Goal: Communication & Community: Answer question/provide support

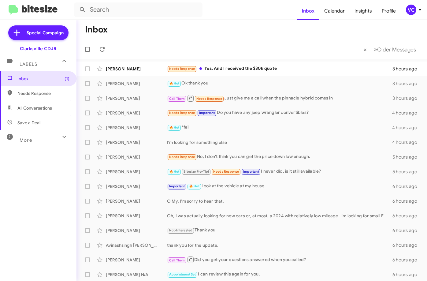
click at [213, 33] on mat-toolbar-row "Inbox" at bounding box center [252, 30] width 351 height 20
click at [211, 34] on mat-toolbar-row "Inbox" at bounding box center [252, 30] width 351 height 20
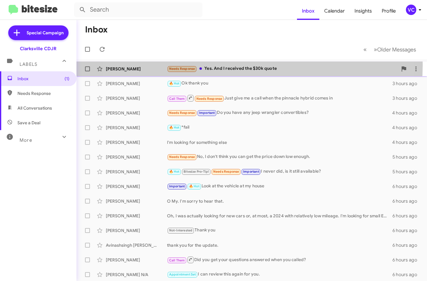
click at [224, 65] on div "Needs Response Yes. And I received the $30k quote" at bounding box center [282, 68] width 231 height 7
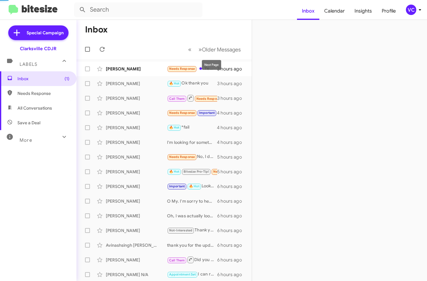
click at [217, 42] on mat-toolbar-row "« Previous » Next Older Messages" at bounding box center [164, 49] width 175 height 20
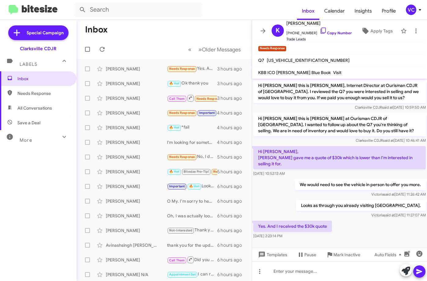
click at [308, 191] on div "[PERSON_NAME] said at [DATE] 11:26:42 AM" at bounding box center [360, 194] width 131 height 6
click at [360, 222] on div "Yes. And I received the $30k quote [DATE] 2:23:14 PM" at bounding box center [339, 229] width 175 height 21
click at [359, 222] on div "Yes. And I received the $30k quote [DATE] 2:23:14 PM" at bounding box center [339, 229] width 175 height 21
click at [317, 199] on div "Looks as through you already visiting [GEOGRAPHIC_DATA]. [PERSON_NAME] said at …" at bounding box center [339, 209] width 175 height 21
click at [362, 228] on div "Yes. And I received the $30k quote [DATE] 2:23:14 PM" at bounding box center [339, 229] width 175 height 21
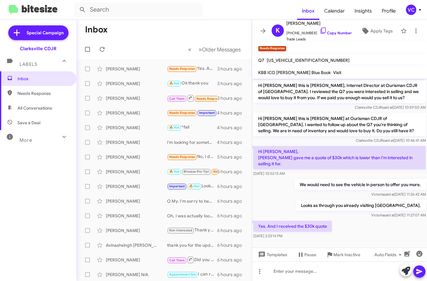
click at [303, 199] on div "Looks as through you already visiting [GEOGRAPHIC_DATA]. [PERSON_NAME] said at …" at bounding box center [339, 209] width 175 height 21
click at [358, 219] on div "Yes. And I received the $30k quote [DATE] 2:23:14 PM" at bounding box center [339, 229] width 175 height 21
drag, startPoint x: 357, startPoint y: 228, endPoint x: 342, endPoint y: 222, distance: 16.2
click at [357, 228] on div "Yes. And I received the $30k quote [DATE] 2:23:14 PM" at bounding box center [339, 229] width 175 height 21
click at [313, 202] on div "Looks as through you already visiting [GEOGRAPHIC_DATA]. [PERSON_NAME] said at …" at bounding box center [339, 209] width 175 height 21
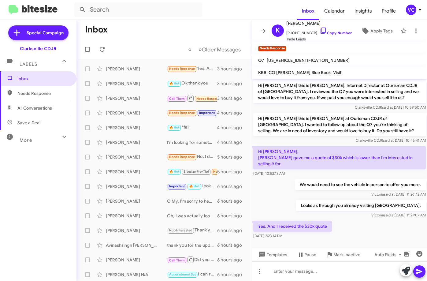
click at [185, 32] on mat-toolbar-row "Inbox" at bounding box center [164, 30] width 175 height 20
click at [338, 225] on div "Yes. And I received the $30k quote [DATE] 2:23:14 PM" at bounding box center [339, 229] width 175 height 21
click at [307, 206] on div "Looks as through you already visiting [GEOGRAPHIC_DATA]. [PERSON_NAME] said at …" at bounding box center [339, 209] width 175 height 21
click at [385, 231] on div "Yes. And I received the $30k quote [DATE] 2:23:14 PM" at bounding box center [339, 229] width 175 height 21
click at [318, 202] on div "Looks as through you already visiting [GEOGRAPHIC_DATA]. [PERSON_NAME] said at …" at bounding box center [339, 209] width 175 height 21
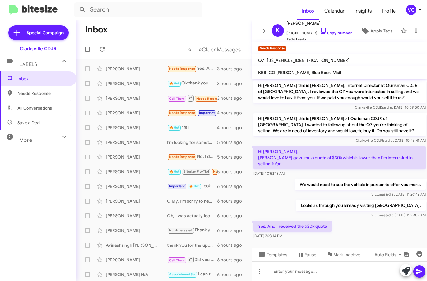
click at [338, 179] on p "We would need to see the vehicle in person to offer you more." at bounding box center [360, 184] width 131 height 11
click at [336, 191] on div "[PERSON_NAME] said at [DATE] 11:26:42 AM" at bounding box center [360, 194] width 131 height 6
click at [392, 227] on div "Yes. And I received the $30k quote [DATE] 2:23:14 PM" at bounding box center [339, 229] width 175 height 21
click at [198, 30] on mat-toolbar-row "Inbox" at bounding box center [164, 30] width 175 height 20
click at [299, 199] on div "Looks as through you already visiting [GEOGRAPHIC_DATA]. [PERSON_NAME] said at …" at bounding box center [339, 209] width 175 height 21
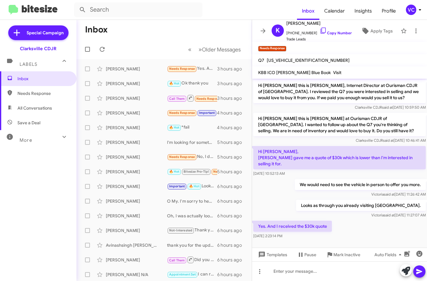
click at [345, 219] on div "Yes. And I received the $30k quote [DATE] 2:23:14 PM" at bounding box center [339, 229] width 175 height 21
click at [325, 207] on div "Looks as through you already visiting [GEOGRAPHIC_DATA]. [PERSON_NAME] said at …" at bounding box center [339, 209] width 175 height 21
click at [353, 219] on div "Yes. And I received the $30k quote [DATE] 2:23:14 PM" at bounding box center [339, 229] width 175 height 21
click at [203, 10] on form at bounding box center [185, 9] width 223 height 15
click at [332, 212] on div "Looks as through you already visiting [GEOGRAPHIC_DATA]. [PERSON_NAME] said at …" at bounding box center [339, 209] width 175 height 21
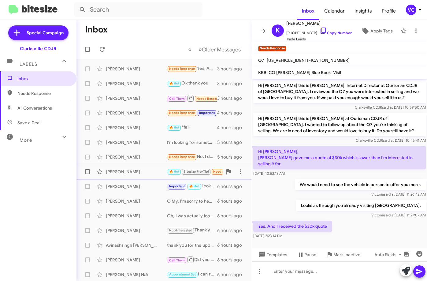
drag, startPoint x: 358, startPoint y: 225, endPoint x: 223, endPoint y: 170, distance: 145.6
click at [359, 225] on div "Yes. And I received the $30k quote [DATE] 2:23:14 PM" at bounding box center [339, 229] width 175 height 21
click at [32, 205] on div "Inbox Needs Response All Conversations Save a Deal More Important 🔥 Hot Appoint…" at bounding box center [38, 155] width 77 height 169
click at [38, 190] on div "Inbox Needs Response All Conversations Save a Deal More Important 🔥 Hot Appoint…" at bounding box center [38, 155] width 77 height 169
click at [334, 211] on div "Looks as through you already visiting [GEOGRAPHIC_DATA]. [PERSON_NAME] said at …" at bounding box center [339, 209] width 175 height 21
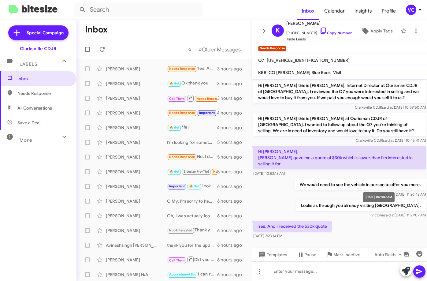
click at [372, 213] on span "[PERSON_NAME] said at [DATE] 11:27:07 AM" at bounding box center [399, 215] width 54 height 5
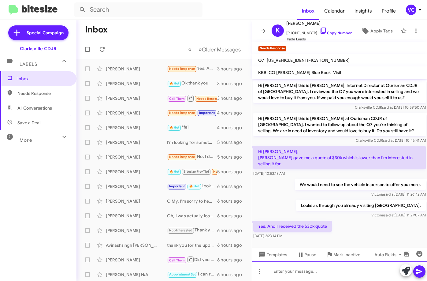
click at [308, 273] on div at bounding box center [339, 271] width 175 height 20
click at [134, 68] on div "[PERSON_NAME]" at bounding box center [136, 69] width 61 height 6
click at [321, 205] on div "Looks as through you already visiting [GEOGRAPHIC_DATA]. [PERSON_NAME] said at …" at bounding box center [339, 209] width 175 height 21
click at [360, 240] on div at bounding box center [339, 244] width 175 height 9
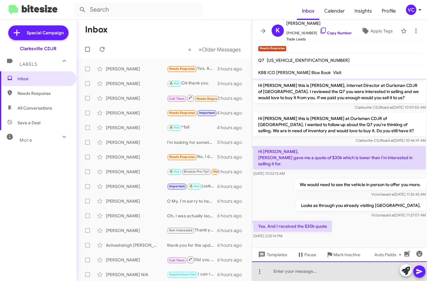
click at [286, 276] on div at bounding box center [339, 271] width 175 height 20
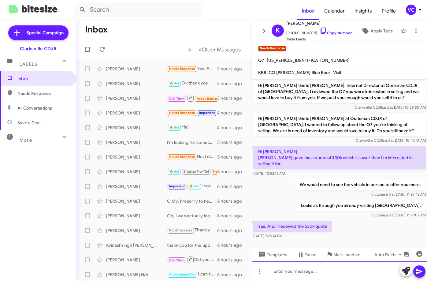
click at [287, 275] on div at bounding box center [339, 271] width 175 height 20
click at [302, 273] on div "I see that." at bounding box center [339, 271] width 175 height 20
click at [301, 274] on div "I see that." at bounding box center [339, 271] width 175 height 20
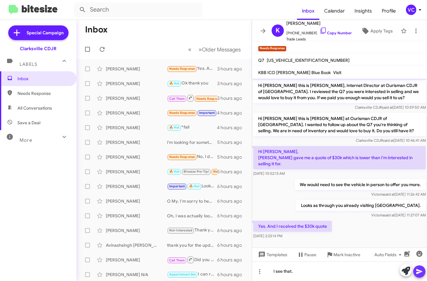
drag, startPoint x: 419, startPoint y: 272, endPoint x: 414, endPoint y: 267, distance: 7.4
click at [420, 272] on icon at bounding box center [419, 271] width 6 height 5
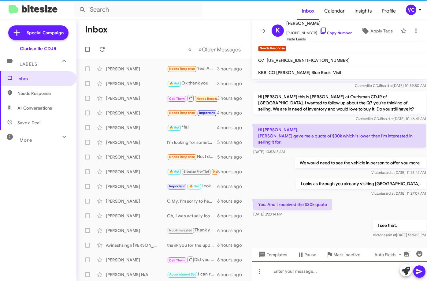
scroll to position [24, 0]
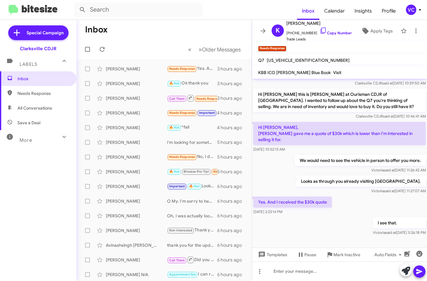
click at [358, 205] on div "Yes. And I received the $30k quote [DATE] 2:23:14 PM" at bounding box center [339, 205] width 175 height 21
click at [315, 180] on div "Looks as through you already visiting [GEOGRAPHIC_DATA]. [PERSON_NAME] said at …" at bounding box center [339, 184] width 175 height 21
click at [353, 204] on div "Yes. And I received the $30k quote [DATE] 2:23:14 PM" at bounding box center [339, 205] width 175 height 21
click at [311, 184] on div "Looks as through you already visiting [GEOGRAPHIC_DATA]. [PERSON_NAME] said at …" at bounding box center [339, 184] width 175 height 21
drag, startPoint x: 337, startPoint y: 194, endPoint x: 338, endPoint y: 197, distance: 3.2
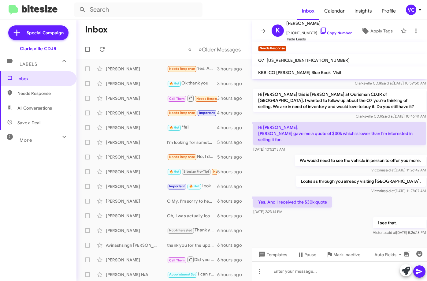
click at [337, 194] on div "Looks as through you already visiting [GEOGRAPHIC_DATA]. [PERSON_NAME] said at …" at bounding box center [339, 184] width 175 height 21
click at [344, 200] on div "Yes. And I received the $30k quote [DATE] 2:23:14 PM" at bounding box center [339, 205] width 175 height 21
click at [323, 237] on div "I see that. [PERSON_NAME] said at [DATE] 5:26:18 PM" at bounding box center [339, 226] width 175 height 21
click at [331, 219] on div "I see that. [PERSON_NAME] said at [DATE] 5:26:18 PM" at bounding box center [339, 226] width 175 height 21
click at [353, 205] on div "Yes. And I received the $30k quote [DATE] 2:23:14 PM" at bounding box center [339, 205] width 175 height 21
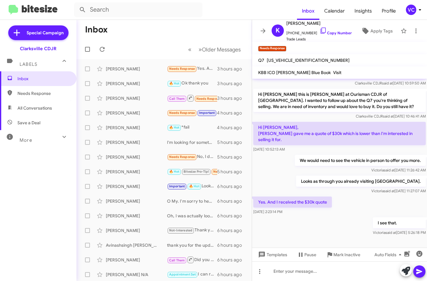
click at [314, 182] on div "Looks as through you already visiting [GEOGRAPHIC_DATA]. [PERSON_NAME] said at …" at bounding box center [339, 184] width 175 height 21
click at [377, 189] on span "[PERSON_NAME] said at [DATE] 11:27:07 AM" at bounding box center [399, 191] width 54 height 5
click at [369, 206] on div "Yes. And I received the $30k quote [DATE] 2:23:14 PM" at bounding box center [339, 205] width 175 height 21
click at [325, 175] on div "Looks as through you already visiting [GEOGRAPHIC_DATA]. [PERSON_NAME] said at …" at bounding box center [339, 184] width 175 height 21
click at [350, 201] on div "Yes. And I received the $30k quote [DATE] 2:23:14 PM" at bounding box center [339, 205] width 175 height 21
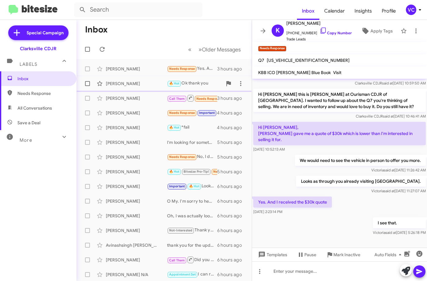
click at [126, 83] on div "[PERSON_NAME]" at bounding box center [136, 83] width 61 height 6
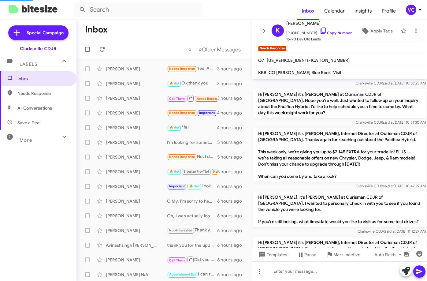
scroll to position [236, 0]
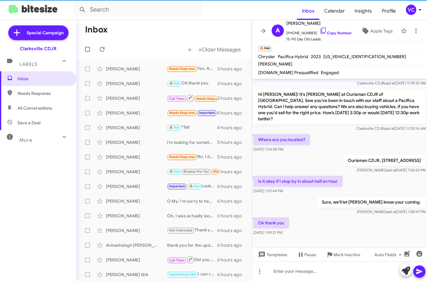
click at [325, 216] on div "Ok thank you [DATE] 1:59:21 PM" at bounding box center [339, 226] width 175 height 21
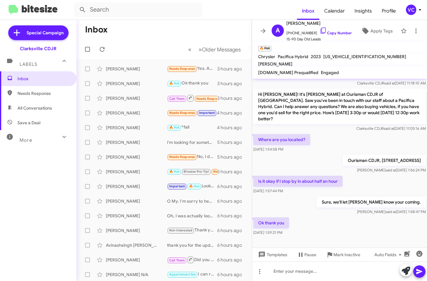
click at [332, 237] on div at bounding box center [339, 245] width 175 height 17
click at [314, 271] on div at bounding box center [339, 271] width 175 height 20
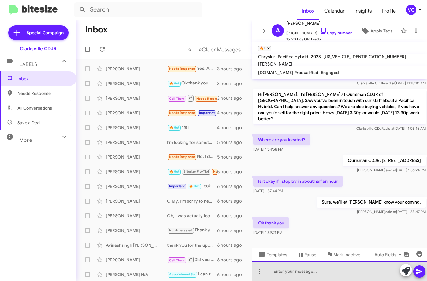
click at [312, 267] on div at bounding box center [339, 271] width 175 height 20
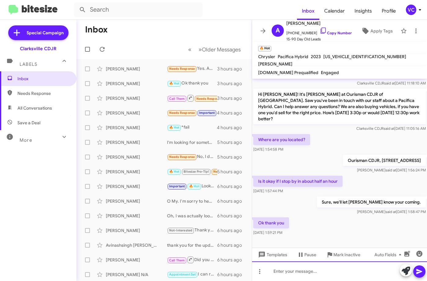
click at [313, 267] on div at bounding box center [339, 271] width 175 height 20
click at [309, 196] on div "Sure, we'll let [PERSON_NAME] know your coming. [PERSON_NAME] said at [DATE] 1:…" at bounding box center [339, 205] width 175 height 21
click at [323, 216] on div "Ok thank you [DATE] 1:59:21 PM" at bounding box center [339, 226] width 175 height 21
click at [297, 195] on div "Sure, we'll let [PERSON_NAME] know your coming. [PERSON_NAME] said at [DATE] 1:…" at bounding box center [339, 205] width 175 height 21
click at [332, 227] on div "Ok thank you [DATE] 1:59:21 PM" at bounding box center [339, 226] width 175 height 21
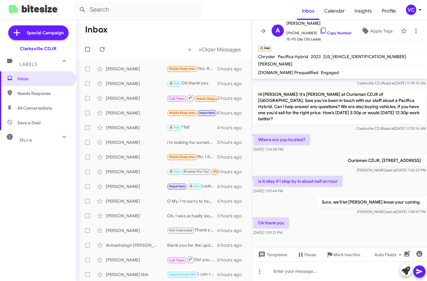
click at [309, 208] on div "Sure, we'll let [PERSON_NAME] know your coming. [PERSON_NAME] said at [DATE] 1:…" at bounding box center [339, 205] width 175 height 21
click at [331, 218] on div "Ok thank you [DATE] 1:59:21 PM" at bounding box center [339, 226] width 175 height 21
click at [319, 216] on div "Ok thank you [DATE] 1:59:21 PM" at bounding box center [339, 226] width 175 height 21
click at [335, 226] on div "Ok thank you [DATE] 1:59:21 PM" at bounding box center [339, 226] width 175 height 21
click at [326, 205] on div "Sure, we'll let [PERSON_NAME] know your coming. [PERSON_NAME] said at [DATE] 1:…" at bounding box center [339, 205] width 175 height 21
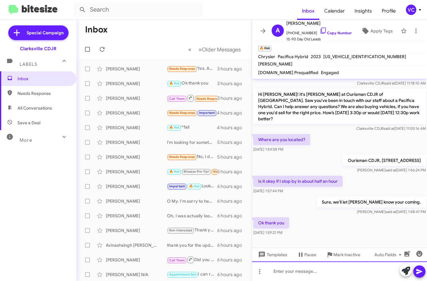
click at [311, 275] on div at bounding box center [339, 271] width 175 height 20
click at [312, 204] on div "Sure, we'll let [PERSON_NAME] know your coming. [PERSON_NAME] said at [DATE] 1:…" at bounding box center [339, 205] width 175 height 21
click at [304, 206] on div "Sure, we'll let [PERSON_NAME] know your coming. [PERSON_NAME] said at [DATE] 1:…" at bounding box center [339, 205] width 175 height 21
click at [348, 216] on div "Ok thank you [DATE] 1:59:21 PM" at bounding box center [339, 226] width 175 height 21
click at [362, 174] on div "Is it okay if I stop by in about half an hour [DATE] 1:57:44 PM" at bounding box center [339, 184] width 175 height 21
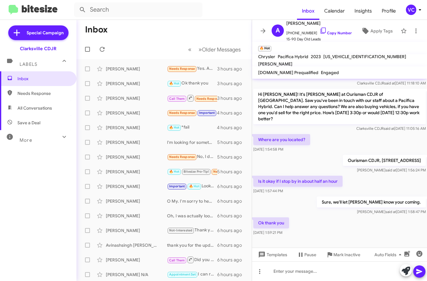
click at [301, 199] on div "Sure, we'll let [PERSON_NAME] know your coming. [PERSON_NAME] said at [DATE] 1:…" at bounding box center [339, 205] width 175 height 21
click at [324, 217] on div "Ok thank you [DATE] 1:59:21 PM" at bounding box center [339, 226] width 175 height 21
click at [355, 174] on div "Is it okay if I stop by in about half an hour [DATE] 1:57:44 PM" at bounding box center [339, 184] width 175 height 21
click at [339, 31] on link "Copy Number" at bounding box center [336, 33] width 32 height 5
click at [224, 9] on form at bounding box center [185, 9] width 223 height 15
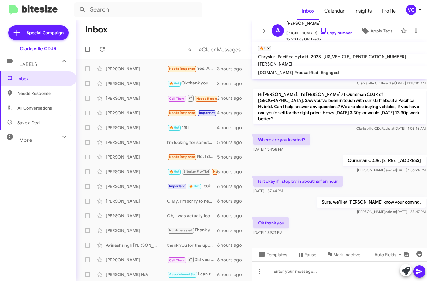
click at [331, 216] on div "Ok thank you [DATE] 1:59:21 PM" at bounding box center [339, 226] width 175 height 21
drag, startPoint x: 342, startPoint y: 229, endPoint x: 342, endPoint y: 234, distance: 4.9
click at [342, 229] on div "Ok thank you [DATE] 1:59:21 PM" at bounding box center [339, 226] width 175 height 21
click at [366, 31] on span "Apply Tags" at bounding box center [377, 30] width 32 height 11
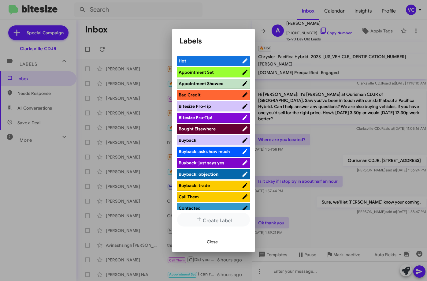
click at [221, 84] on span "Appointment Showed" at bounding box center [201, 84] width 45 height 6
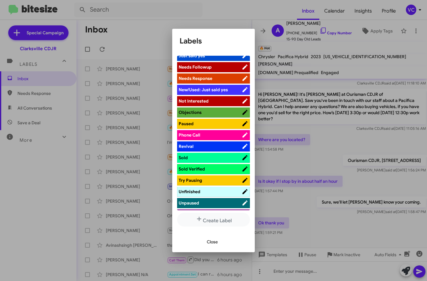
scroll to position [219, 0]
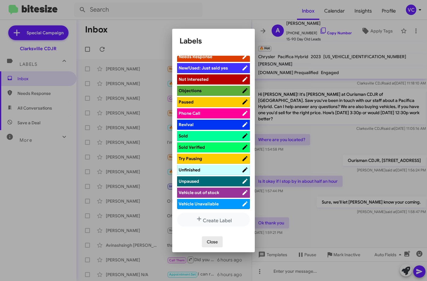
click at [215, 243] on span "Close" at bounding box center [212, 241] width 11 height 11
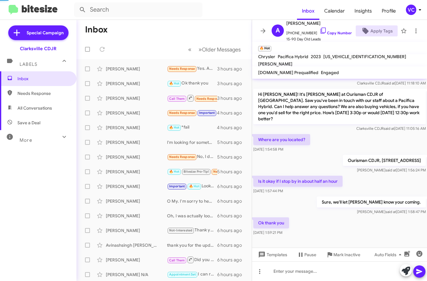
click at [325, 200] on div "Sure, we'll let [PERSON_NAME] know your coming. [PERSON_NAME] said at [DATE] 1:…" at bounding box center [339, 205] width 175 height 21
click at [365, 155] on p "Ourisman CDJR, [STREET_ADDRESS]" at bounding box center [384, 160] width 83 height 11
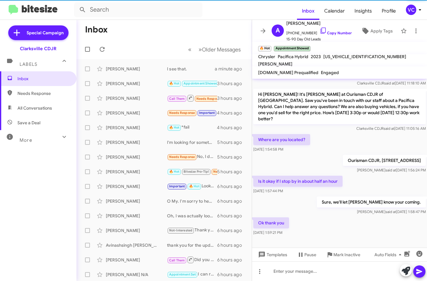
click at [342, 133] on div "Where are you located? [DATE] 1:54:58 PM" at bounding box center [339, 143] width 175 height 21
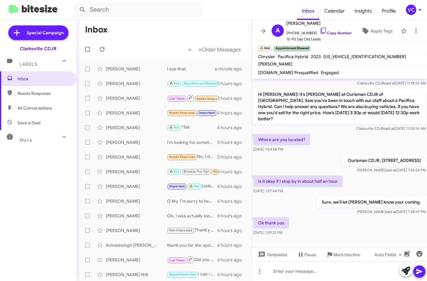
click at [170, 24] on mat-toolbar-row "Inbox" at bounding box center [164, 30] width 175 height 20
click at [373, 216] on div "Ok thank you [DATE] 1:59:21 PM" at bounding box center [339, 226] width 175 height 21
click at [365, 175] on div "Is it okay if I stop by in about half an hour [DATE] 1:57:44 PM" at bounding box center [339, 184] width 175 height 21
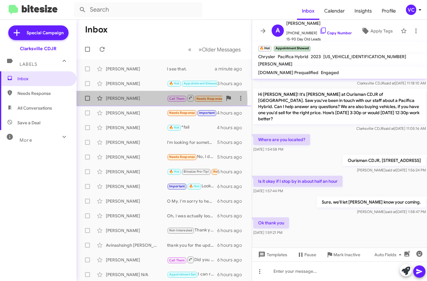
click at [133, 101] on div "[PERSON_NAME]" at bounding box center [136, 98] width 61 height 6
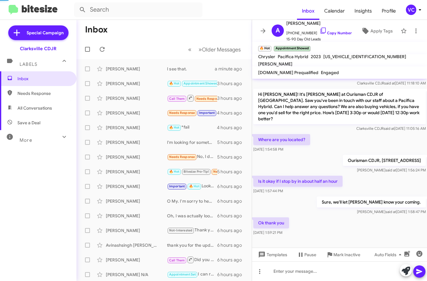
scroll to position [225, 0]
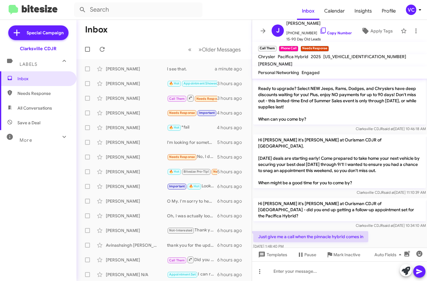
click at [389, 230] on div "Just give me a call when the pinnacle hybrid comes in [DATE] 1:48:40 PM" at bounding box center [339, 240] width 175 height 21
click at [383, 230] on div "Just give me a call when the pinnacle hybrid comes in [DATE] 1:48:40 PM" at bounding box center [339, 240] width 175 height 21
click at [298, 271] on div at bounding box center [339, 271] width 175 height 20
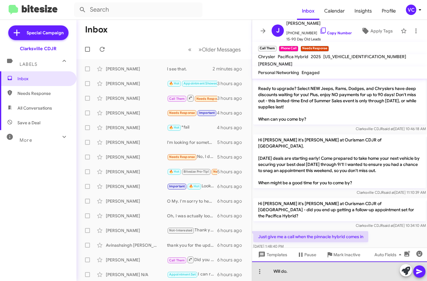
click at [308, 275] on div "Will do." at bounding box center [339, 271] width 175 height 20
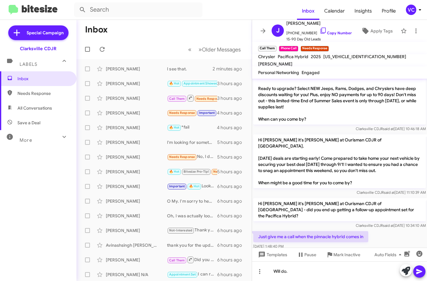
click at [422, 272] on icon at bounding box center [419, 271] width 7 height 7
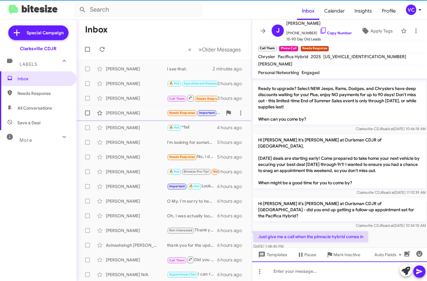
scroll to position [0, 0]
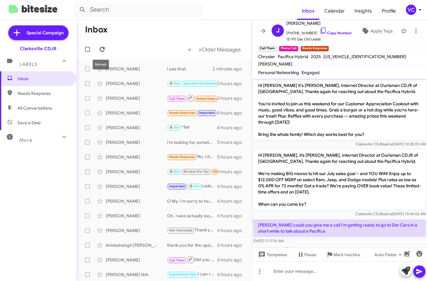
click at [100, 47] on icon at bounding box center [102, 49] width 7 height 7
click at [166, 30] on mat-toolbar-row "Inbox" at bounding box center [164, 30] width 175 height 20
click at [129, 112] on div "[PERSON_NAME]" at bounding box center [136, 113] width 61 height 6
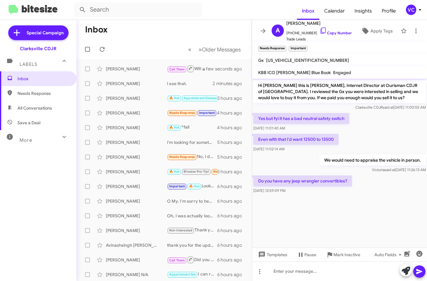
click at [340, 223] on cdk-virtual-scroll-viewport "Hi [PERSON_NAME] this is [PERSON_NAME], Internet Director at Ourisman CDJR of […" at bounding box center [339, 163] width 175 height 169
click at [371, 149] on mat-tooltip-component "[DATE] 11:26:13 AM" at bounding box center [380, 158] width 40 height 18
click at [345, 226] on cdk-virtual-scroll-viewport "Hi [PERSON_NAME] this is [PERSON_NAME], Internet Director at Ourisman CDJR of […" at bounding box center [339, 163] width 175 height 169
click at [345, 224] on cdk-virtual-scroll-viewport "Hi [PERSON_NAME] this is [PERSON_NAME], Internet Director at Ourisman CDJR of […" at bounding box center [339, 163] width 175 height 169
click at [346, 223] on cdk-virtual-scroll-viewport "Hi [PERSON_NAME] this is [PERSON_NAME], Internet Director at Ourisman CDJR of […" at bounding box center [339, 163] width 175 height 169
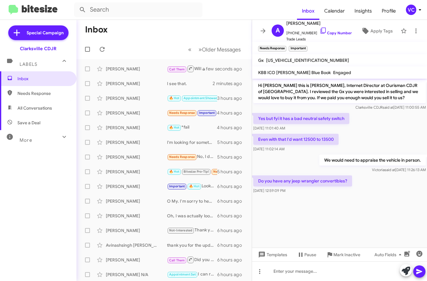
click at [355, 219] on cdk-virtual-scroll-viewport "Hi [PERSON_NAME] this is [PERSON_NAME], Internet Director at Ourisman CDJR of […" at bounding box center [339, 163] width 175 height 169
click at [351, 213] on cdk-virtual-scroll-viewport "Hi [PERSON_NAME] this is [PERSON_NAME], Internet Director at Ourisman CDJR of […" at bounding box center [339, 163] width 175 height 169
click at [327, 274] on div at bounding box center [339, 271] width 175 height 20
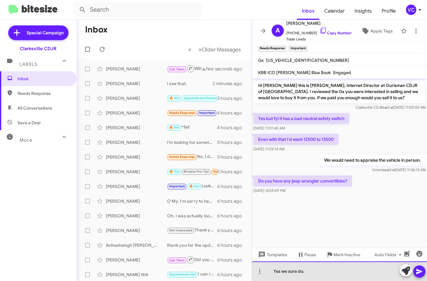
click at [330, 274] on div "Yes we sure do." at bounding box center [339, 271] width 175 height 20
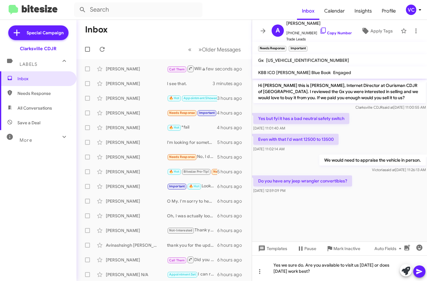
click at [420, 272] on icon at bounding box center [419, 271] width 6 height 5
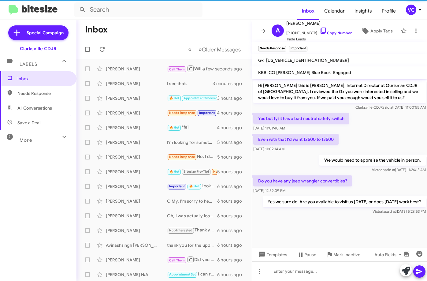
click at [368, 225] on cdk-virtual-scroll-viewport "Hi [PERSON_NAME] this is [PERSON_NAME], Internet Director at Ourisman CDJR of […" at bounding box center [339, 163] width 175 height 169
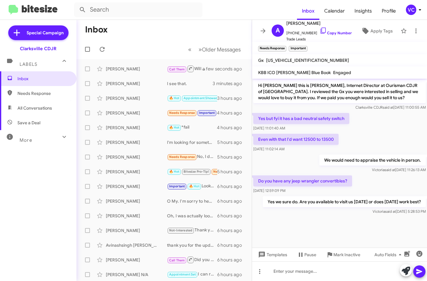
click at [372, 182] on div "Do you have any jeep wrangler convertibles? [DATE] 12:59:09 PM" at bounding box center [339, 184] width 175 height 21
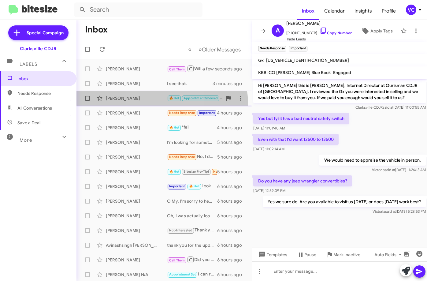
click at [148, 105] on span "[PERSON_NAME] 🔥 Hot Appointment Showed Ok thank you 3 hours ago" at bounding box center [164, 98] width 175 height 15
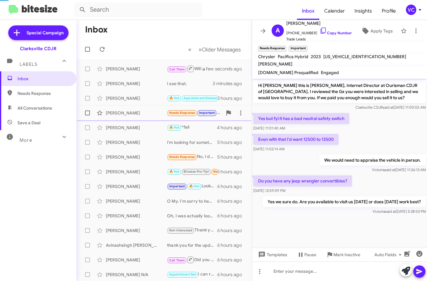
scroll to position [249, 0]
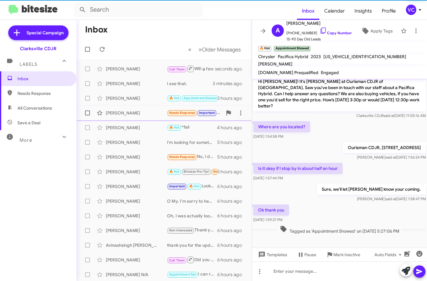
click at [149, 112] on div "[PERSON_NAME]" at bounding box center [136, 113] width 61 height 6
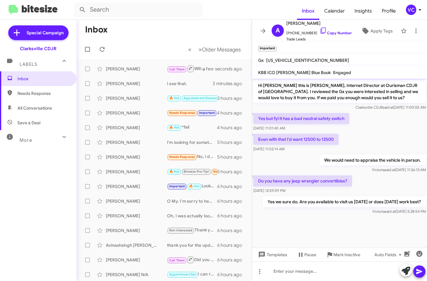
click at [387, 189] on div "Do you have any jeep wrangler convertibles? [DATE] 12:59:09 PM" at bounding box center [339, 184] width 175 height 21
click at [382, 136] on div "Even with that I'd want 12500 to 13500 [DATE] 11:02:14 AM" at bounding box center [339, 143] width 175 height 21
click at [331, 228] on cdk-virtual-scroll-viewport "Hi [PERSON_NAME] this is [PERSON_NAME], Internet Director at Ourisman CDJR of […" at bounding box center [339, 163] width 175 height 169
click at [378, 181] on div "Do you have any jeep wrangler convertibles? [DATE] 12:59:09 PM" at bounding box center [339, 184] width 175 height 21
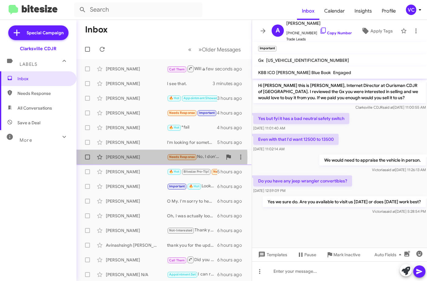
click at [131, 157] on div "[PERSON_NAME]" at bounding box center [136, 157] width 61 height 6
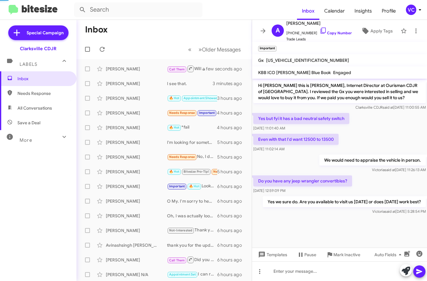
scroll to position [55, 0]
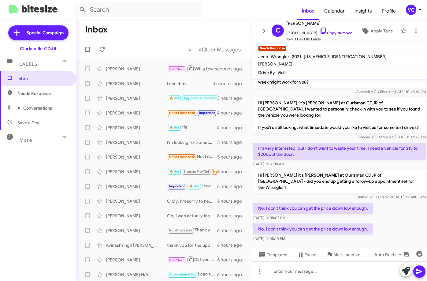
drag, startPoint x: 378, startPoint y: 207, endPoint x: 380, endPoint y: 212, distance: 4.8
click at [379, 208] on div "No, I don't think you can get the price down low enough. [DATE] 12:08:07 PM" at bounding box center [339, 211] width 175 height 21
